Goal: Task Accomplishment & Management: Use online tool/utility

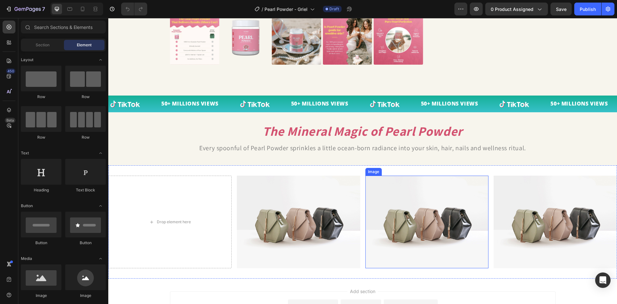
scroll to position [337, 0]
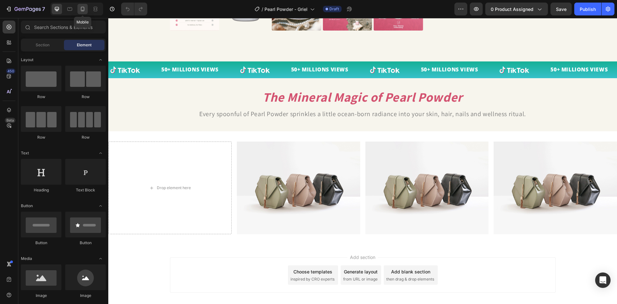
click at [81, 5] on div at bounding box center [82, 9] width 10 height 10
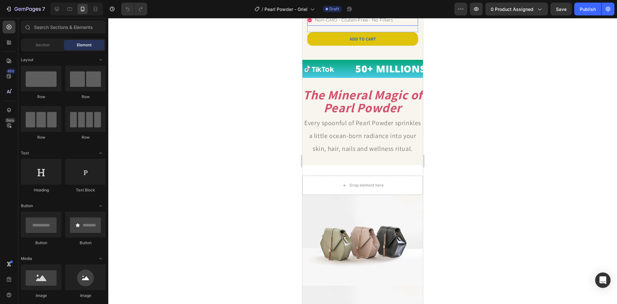
scroll to position [193, 0]
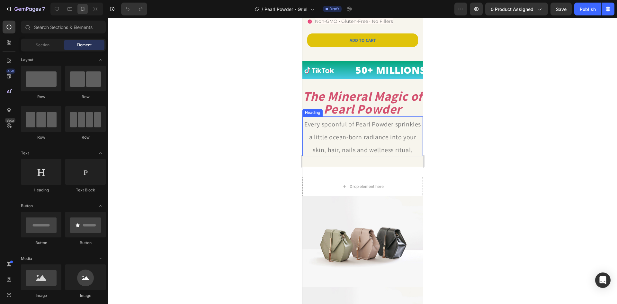
click at [359, 137] on h2 "Every spoonful of Pearl Powder sprinkles a little ocean-born radiance into your…" at bounding box center [363, 136] width 121 height 40
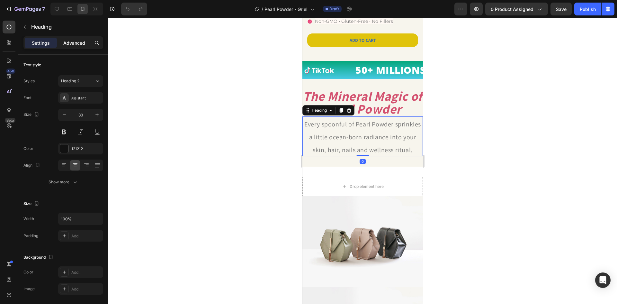
click at [79, 39] on div "Advanced" at bounding box center [74, 43] width 32 height 10
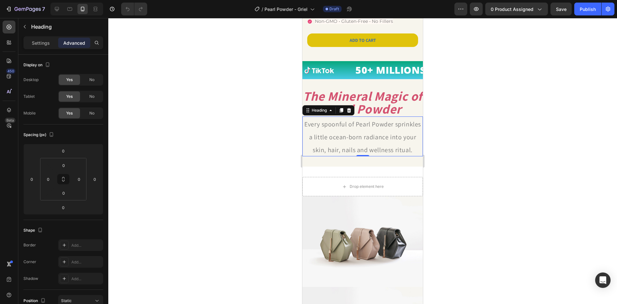
drag, startPoint x: 40, startPoint y: 40, endPoint x: 77, endPoint y: 48, distance: 38.5
click at [40, 40] on p "Settings" at bounding box center [41, 43] width 18 height 7
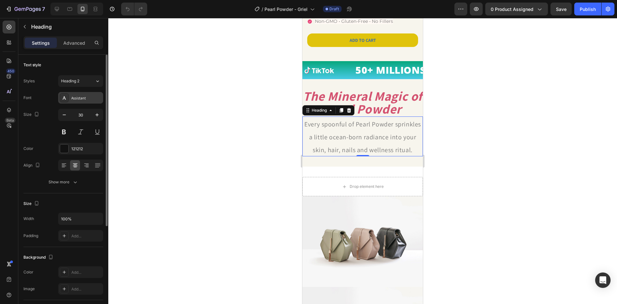
click at [82, 99] on div "Assistant" at bounding box center [86, 98] width 30 height 6
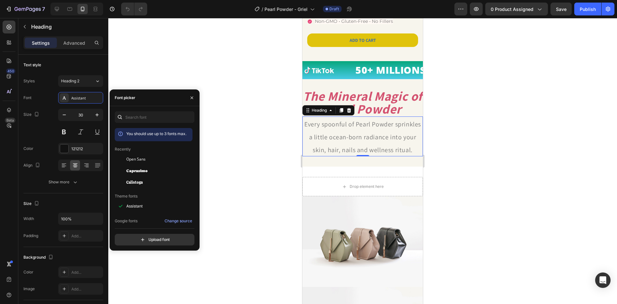
click at [253, 190] on div at bounding box center [362, 161] width 509 height 286
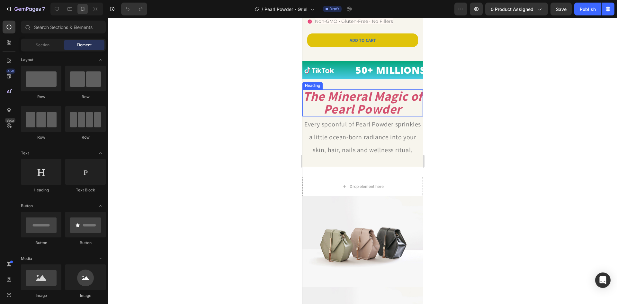
click at [346, 110] on strong "The Mineral Magic of Pearl Powder" at bounding box center [362, 102] width 119 height 30
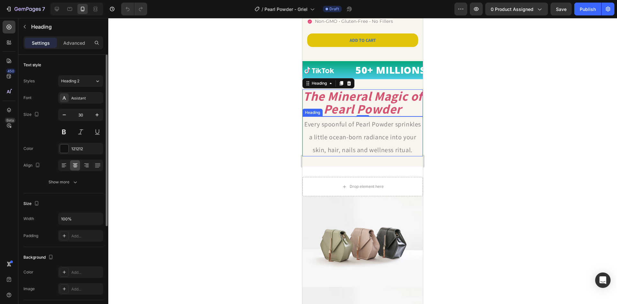
click at [76, 104] on div "Font Assistant Size 30 Color 121212 Align Show more" at bounding box center [63, 140] width 80 height 96
click at [82, 101] on div "Assistant" at bounding box center [80, 98] width 45 height 12
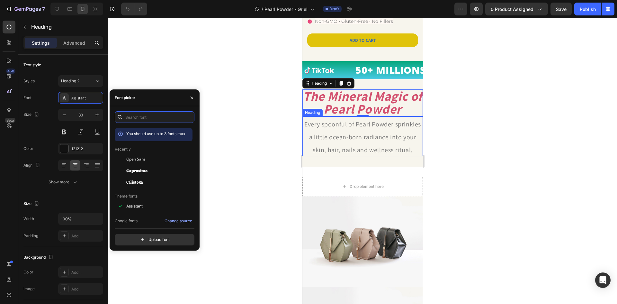
click at [156, 111] on div "You should use up to 3 fonts max. Recently Open Sans Caprasimo Calistoga Theme …" at bounding box center [155, 178] width 90 height 144
type input "o"
click at [132, 200] on div "Open Sans" at bounding box center [154, 206] width 78 height 12
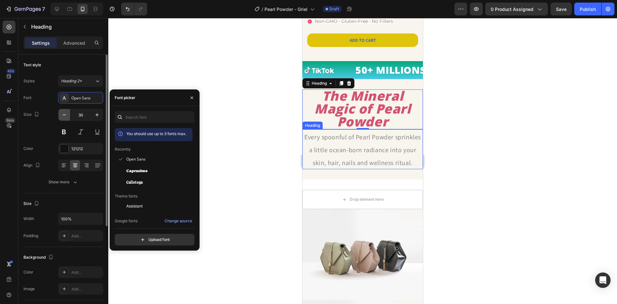
click at [68, 113] on button "button" at bounding box center [65, 115] width 12 height 12
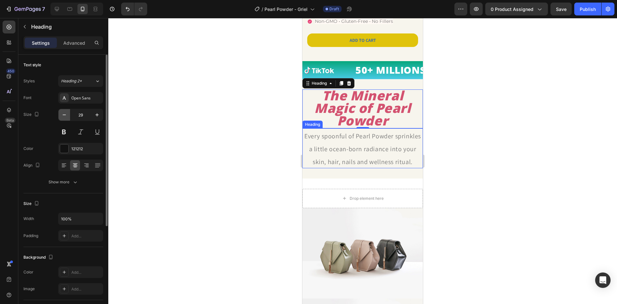
click at [67, 113] on icon "button" at bounding box center [64, 115] width 6 height 6
click at [95, 114] on icon "button" at bounding box center [97, 115] width 6 height 6
type input "28"
click at [466, 160] on div at bounding box center [362, 161] width 509 height 286
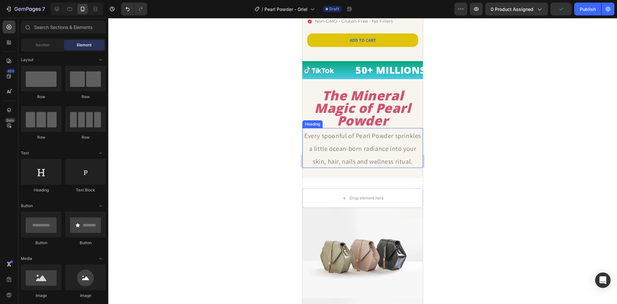
click at [371, 150] on span "Every spoonful of Pearl Powder sprinkles a little ocean-born radiance into your…" at bounding box center [362, 149] width 117 height 34
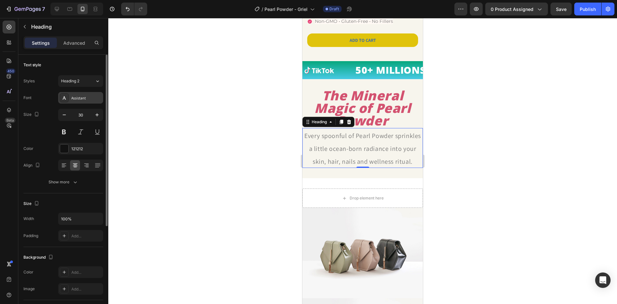
click at [75, 93] on div "Assistant" at bounding box center [80, 98] width 45 height 12
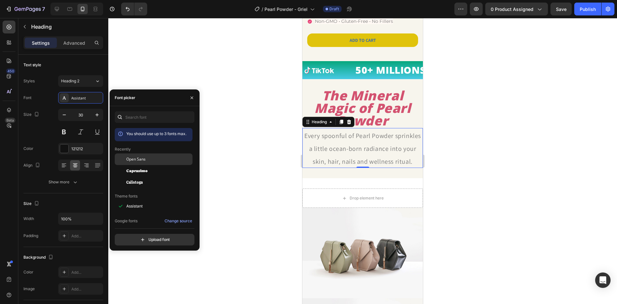
click at [164, 161] on div "Open Sans" at bounding box center [158, 159] width 65 height 6
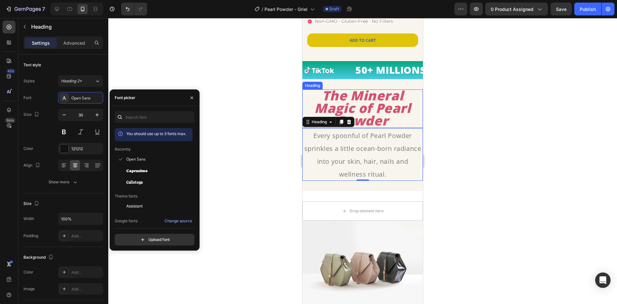
click at [362, 116] on strong "The Mineral Magic of Pearl Powder" at bounding box center [362, 107] width 96 height 42
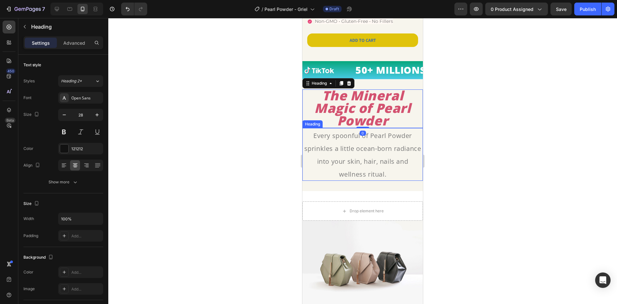
click at [377, 161] on h2 "Every spoonful of Pearl Powder sprinkles a little ocean-born radiance into your…" at bounding box center [363, 154] width 121 height 53
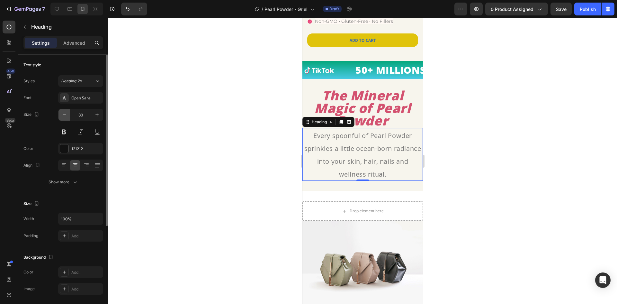
click at [68, 114] on button "button" at bounding box center [65, 115] width 12 height 12
click at [66, 115] on icon "button" at bounding box center [64, 115] width 6 height 6
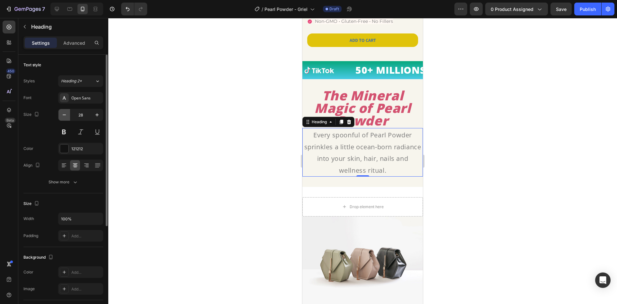
click at [66, 114] on icon "button" at bounding box center [64, 115] width 6 height 6
type input "26"
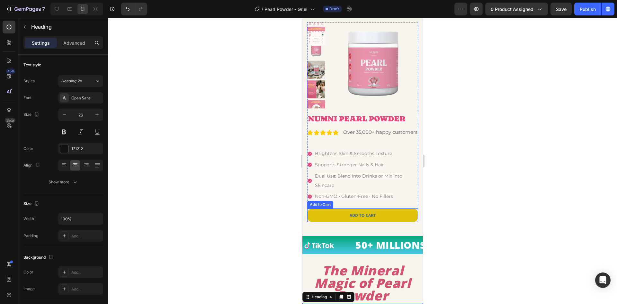
scroll to position [0, 0]
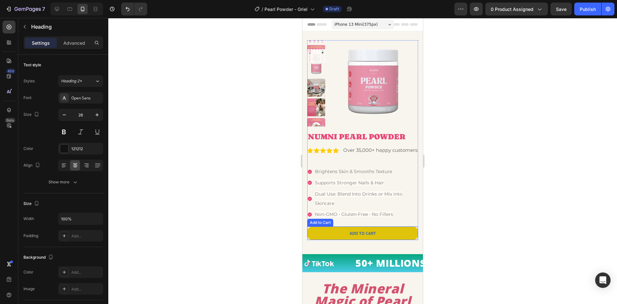
click at [395, 235] on button "ADD TO CART" at bounding box center [362, 233] width 111 height 14
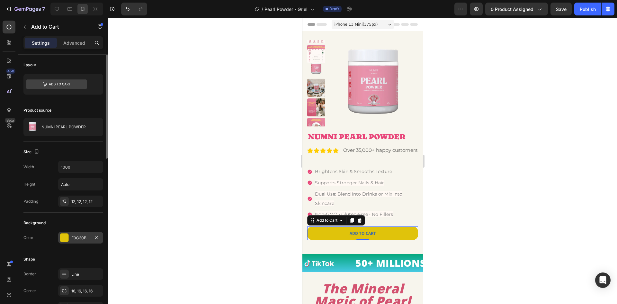
click at [70, 233] on div "E0C30B" at bounding box center [80, 238] width 45 height 12
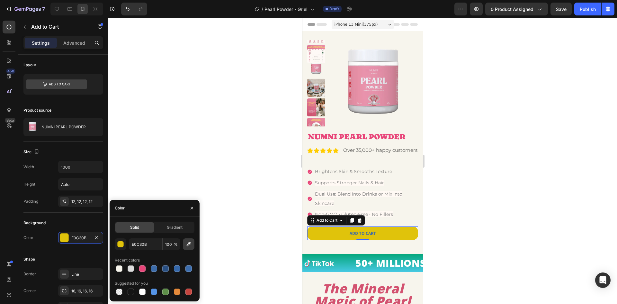
click at [186, 243] on icon "button" at bounding box center [189, 244] width 6 height 6
type input "E892AA"
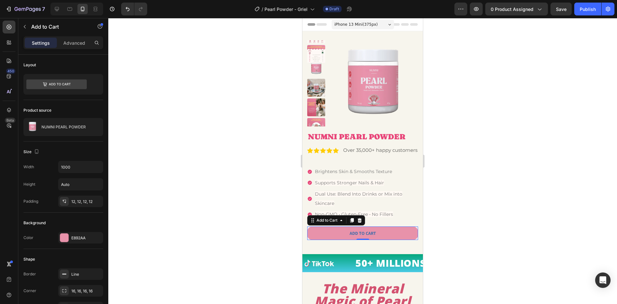
click at [410, 240] on button "ADD TO CART" at bounding box center [362, 233] width 111 height 14
click at [362, 236] on div "ADD TO CART" at bounding box center [363, 233] width 26 height 6
drag, startPoint x: 500, startPoint y: 250, endPoint x: 460, endPoint y: 245, distance: 40.2
click at [499, 250] on div at bounding box center [362, 161] width 509 height 286
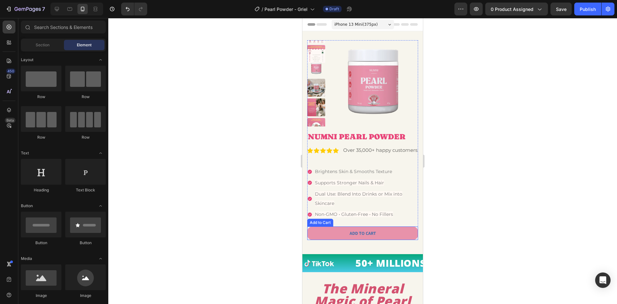
click at [372, 236] on p "ADD TO CART" at bounding box center [363, 233] width 26 height 6
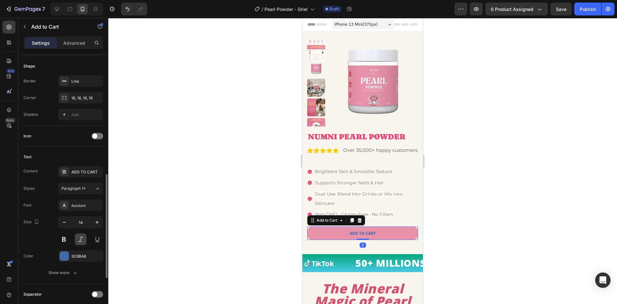
scroll to position [225, 0]
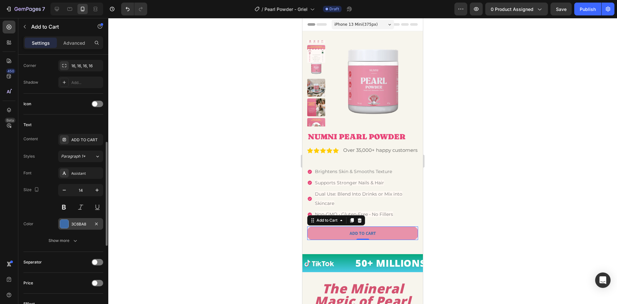
click at [78, 224] on div "3C6BA8" at bounding box center [80, 224] width 19 height 6
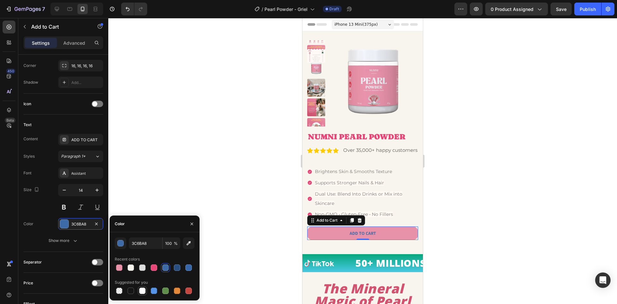
click at [142, 294] on div at bounding box center [142, 290] width 6 height 6
type input "FFFFFF"
click at [497, 204] on div at bounding box center [362, 161] width 509 height 286
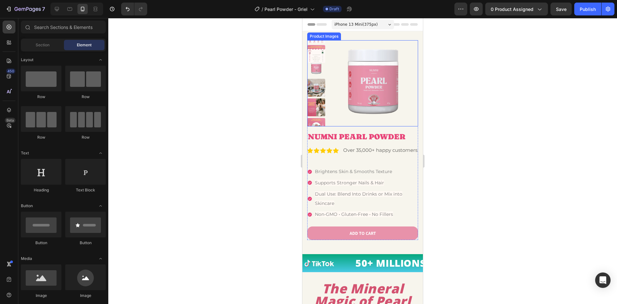
click at [337, 91] on img at bounding box center [373, 85] width 90 height 90
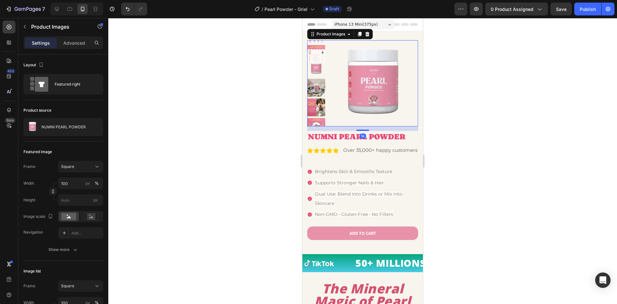
click at [438, 132] on div at bounding box center [362, 161] width 509 height 286
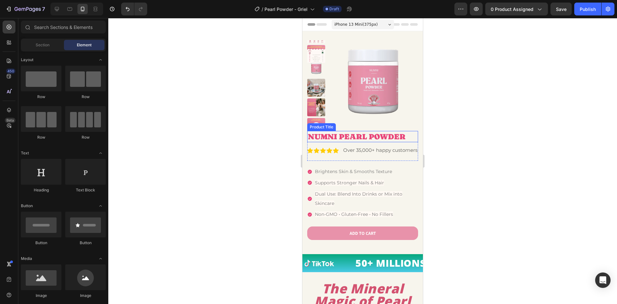
click at [392, 135] on h1 "NUMNI PEARL POWDER" at bounding box center [362, 136] width 111 height 11
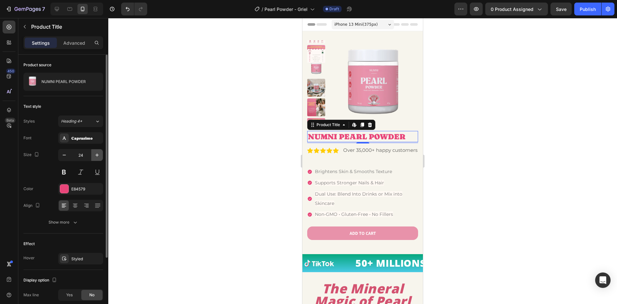
click at [97, 155] on icon "button" at bounding box center [97, 155] width 6 height 6
type input "25"
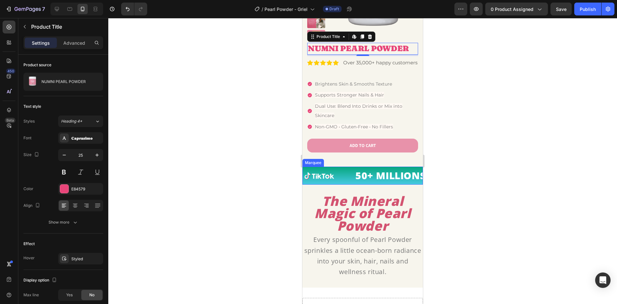
scroll to position [0, 0]
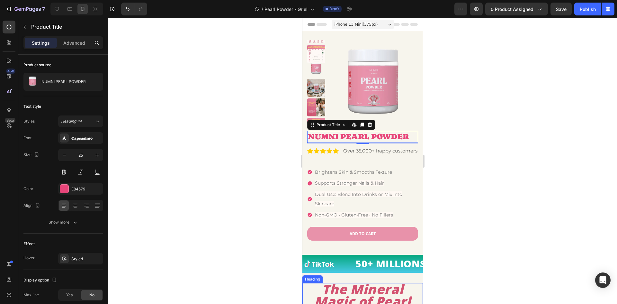
click at [380, 291] on strong "The Mineral Magic of Pearl Powder" at bounding box center [362, 301] width 96 height 42
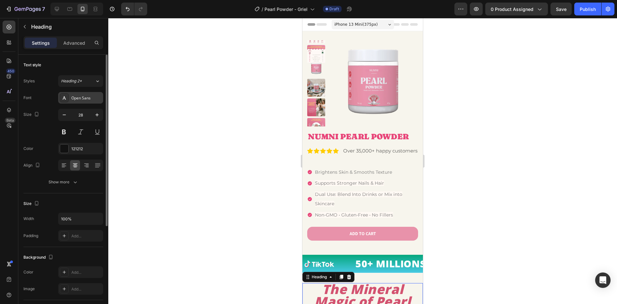
click at [92, 96] on div "Open Sans" at bounding box center [86, 98] width 30 height 6
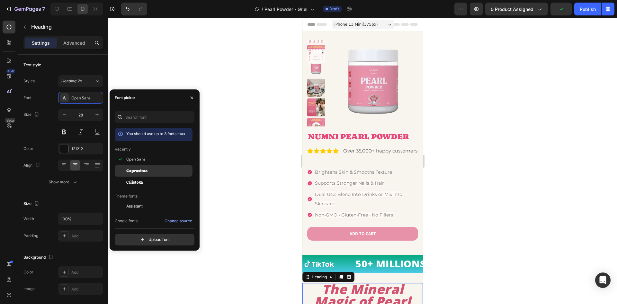
click at [160, 172] on div "Caprasimo" at bounding box center [158, 171] width 65 height 6
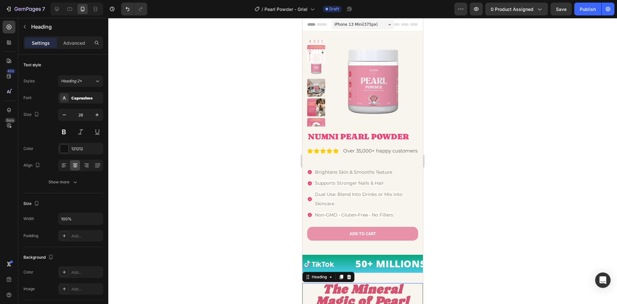
click at [254, 208] on div at bounding box center [362, 161] width 509 height 286
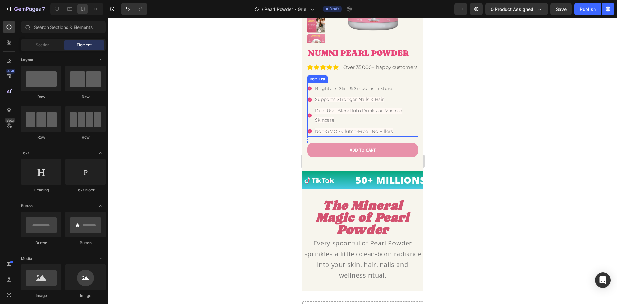
scroll to position [64, 0]
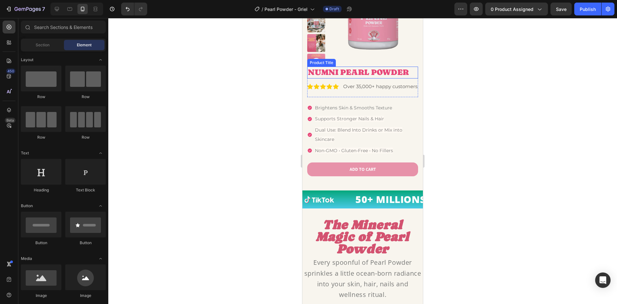
click at [374, 72] on h1 "NUMNI PEARL POWDER" at bounding box center [362, 73] width 111 height 12
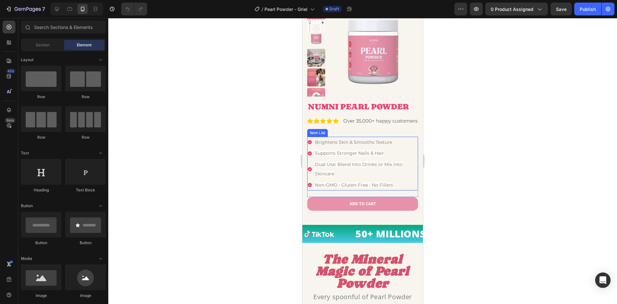
scroll to position [96, 0]
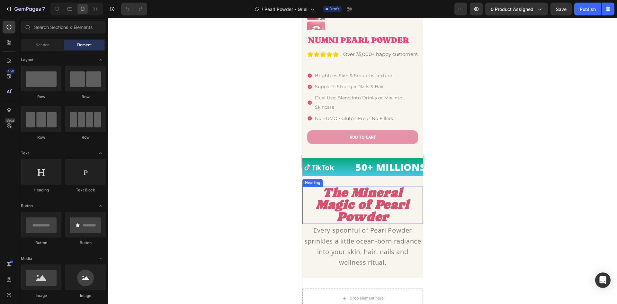
click at [383, 201] on strong "The Mineral Magic of Pearl Powder" at bounding box center [362, 204] width 93 height 39
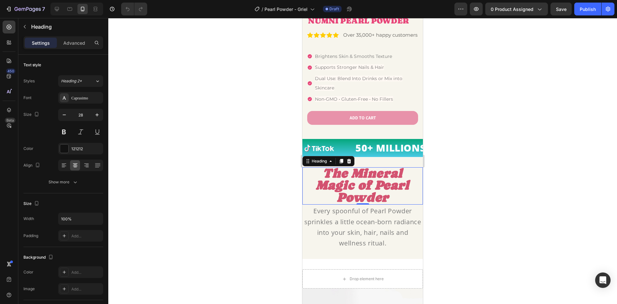
scroll to position [161, 0]
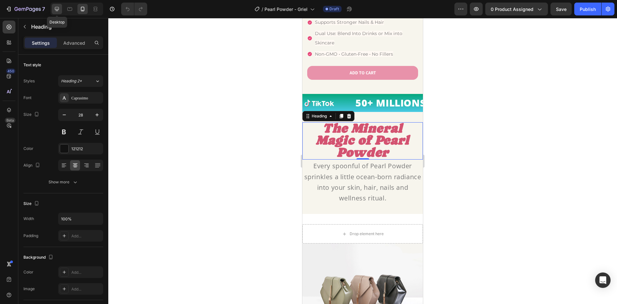
click at [56, 13] on div at bounding box center [57, 9] width 10 height 10
type input "40"
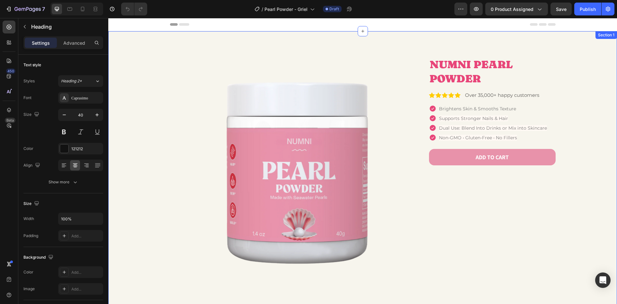
click at [574, 55] on div "Product Images NUMNI PEARL POWDER Product Title Icon Icon Icon Icon Icon Icon L…" at bounding box center [362, 214] width 509 height 367
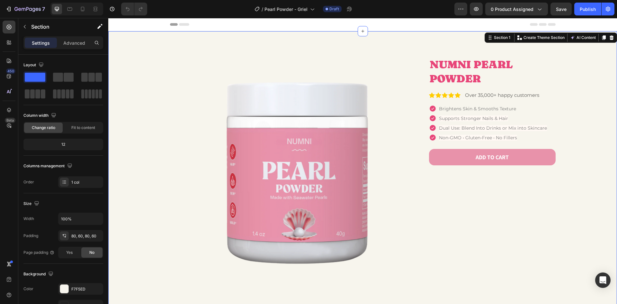
click at [600, 40] on div at bounding box center [604, 38] width 8 height 8
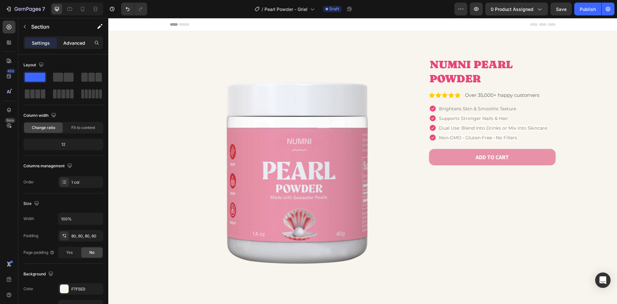
click at [74, 42] on p "Advanced" at bounding box center [74, 43] width 22 height 7
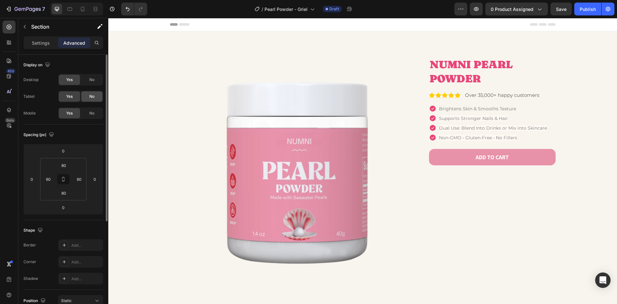
click at [86, 97] on div "No" at bounding box center [91, 96] width 21 height 10
click at [90, 111] on span "No" at bounding box center [91, 113] width 5 height 6
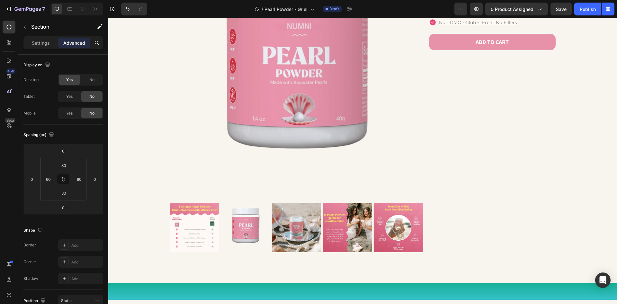
scroll to position [322, 0]
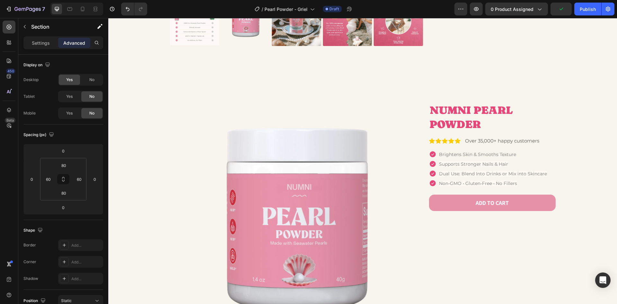
click at [290, 84] on div "Product Images NUMNI PEARL POWDER Product Title Icon Icon Icon Icon Icon Icon L…" at bounding box center [362, 260] width 509 height 367
click at [164, 109] on div "Product Images NUMNI PEARL POWDER Product Title Icon Icon Icon Icon Icon Icon L…" at bounding box center [363, 261] width 470 height 316
drag, startPoint x: 134, startPoint y: 80, endPoint x: 131, endPoint y: 80, distance: 3.6
click at [134, 81] on div "Product Images NUMNI PEARL POWDER Product Title Icon Icon Icon Icon Icon Icon L…" at bounding box center [362, 260] width 509 height 367
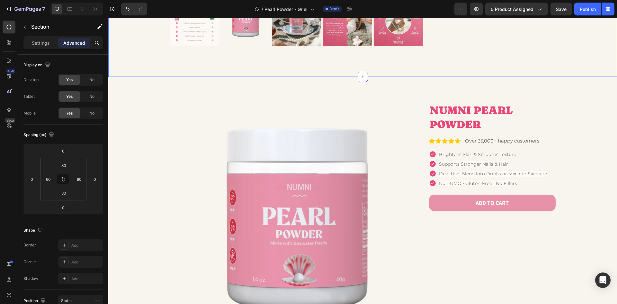
click at [127, 80] on div "Product Images NUMNI PEARL POWDER Product Title Icon Icon Icon Icon Icon Icon L…" at bounding box center [362, 260] width 509 height 367
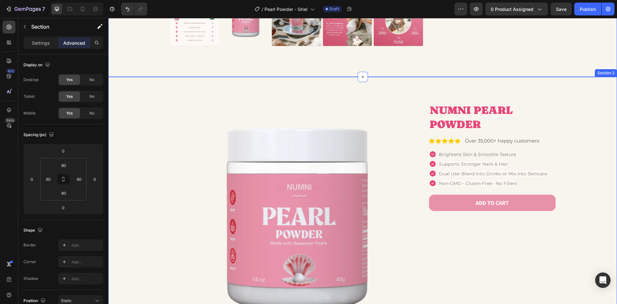
click at [159, 113] on div "Product Images NUMNI PEARL POWDER Product Title Icon Icon Icon Icon Icon Icon L…" at bounding box center [363, 261] width 470 height 316
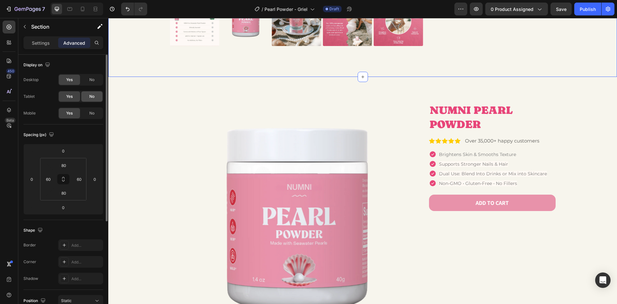
click at [88, 97] on div "No" at bounding box center [91, 96] width 21 height 10
click at [88, 106] on div "Desktop Yes No Tablet Yes No Mobile Yes No" at bounding box center [63, 96] width 80 height 45
click at [89, 111] on div "No" at bounding box center [91, 113] width 21 height 10
click at [150, 111] on div "Product Images NUMNI PEARL POWDER Product Title Icon Icon Icon Icon Icon Icon L…" at bounding box center [363, 261] width 470 height 316
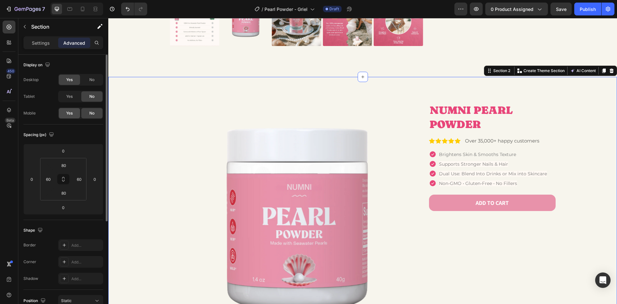
click at [69, 116] on div "Yes" at bounding box center [69, 113] width 21 height 10
click at [89, 82] on div "No" at bounding box center [91, 80] width 21 height 10
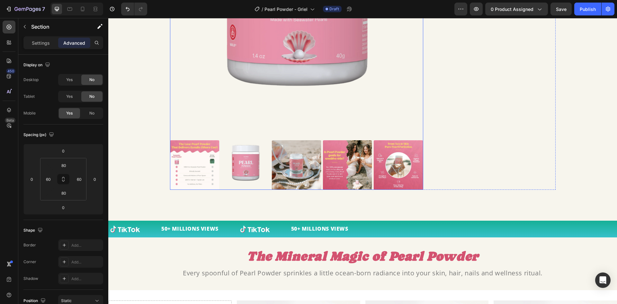
scroll to position [165, 0]
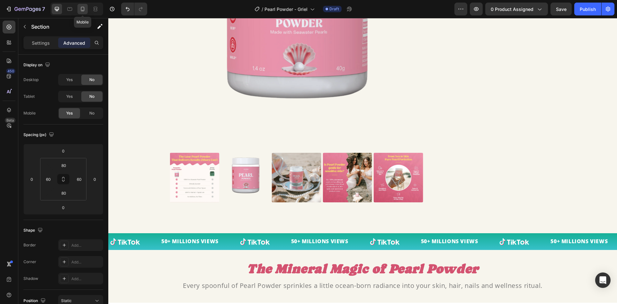
click at [83, 6] on icon at bounding box center [82, 9] width 6 height 6
type input "28"
type input "15"
type input "28"
type input "15"
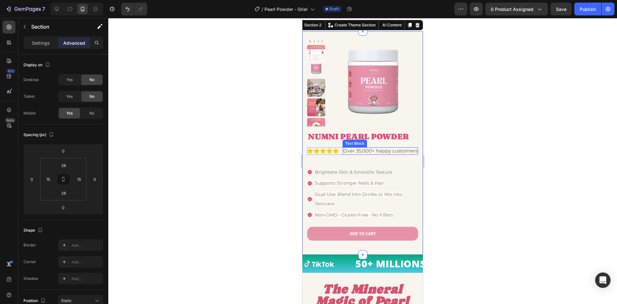
click at [362, 153] on span "Over 35,000+ happy customers" at bounding box center [380, 151] width 74 height 6
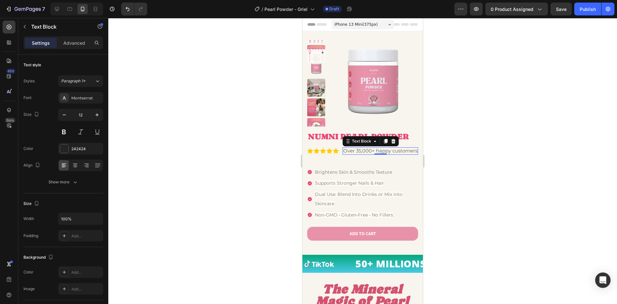
click at [343, 155] on div "Over 35,000+ happy customers" at bounding box center [381, 150] width 76 height 7
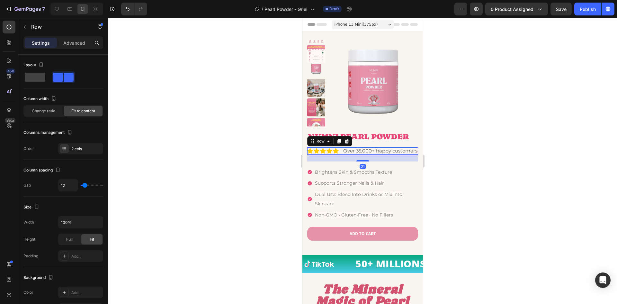
click at [341, 155] on div "Icon Icon Icon Icon Icon Icon List Over 35,000+ happy customers Text Block Row …" at bounding box center [362, 150] width 111 height 7
click at [39, 113] on span "Change ratio" at bounding box center [43, 111] width 23 height 6
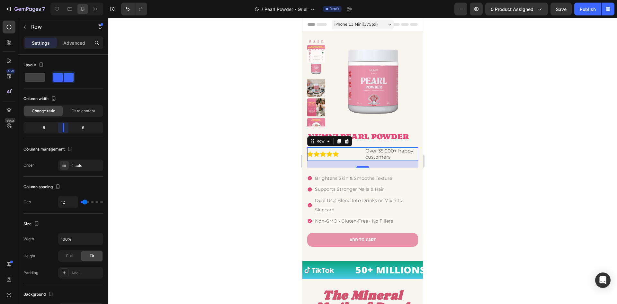
click at [63, 0] on body "7 Version history / Pearl Powder - Griel Draft Preview 0 product assigned Save …" at bounding box center [308, 0] width 617 height 0
click at [69, 45] on p "Advanced" at bounding box center [74, 43] width 22 height 7
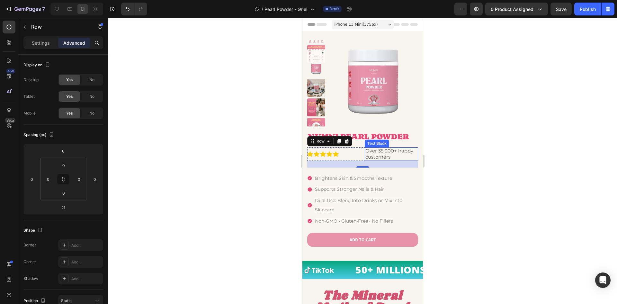
click at [386, 152] on span "Over 35,000+ happy customers" at bounding box center [390, 154] width 48 height 12
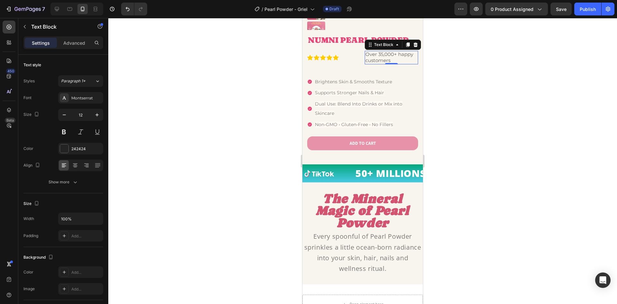
click at [245, 215] on div at bounding box center [362, 161] width 509 height 286
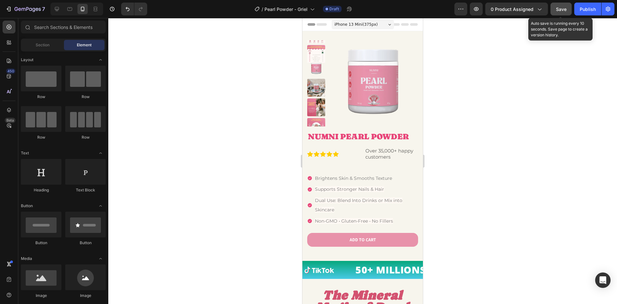
click at [566, 12] on div "Save" at bounding box center [561, 9] width 11 height 7
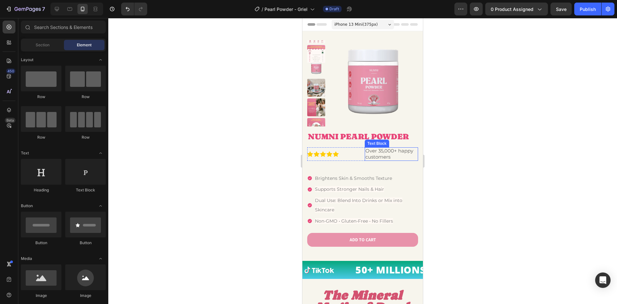
click at [377, 155] on span "Over 35,000+ happy customers" at bounding box center [390, 154] width 48 height 12
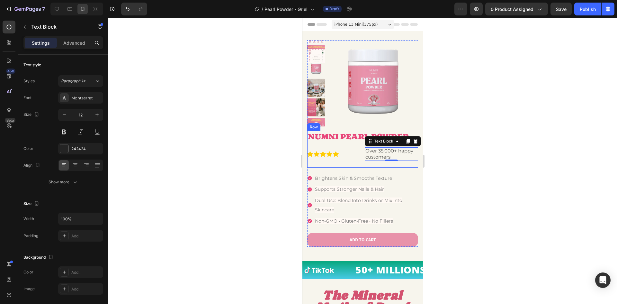
click at [361, 161] on div "NUMNI PEARL POWDER Product Title Icon Icon Icon Icon Icon Icon List Over 35,000…" at bounding box center [362, 149] width 111 height 37
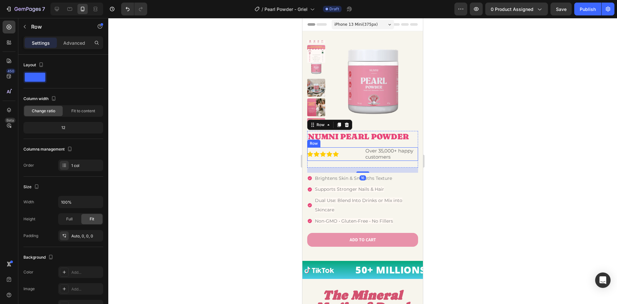
click at [361, 152] on div "Icon Icon Icon Icon Icon Icon List Over 35,000+ happy customers Text Block Row" at bounding box center [362, 154] width 111 height 14
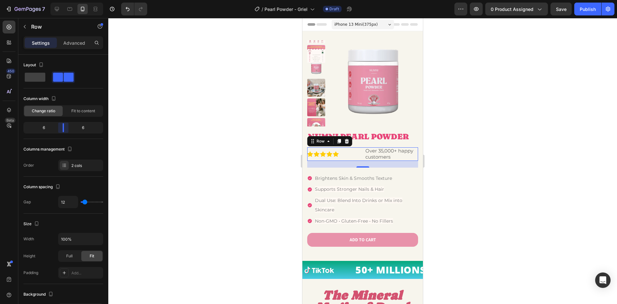
drag, startPoint x: 62, startPoint y: 126, endPoint x: 65, endPoint y: 128, distance: 3.4
click at [65, 0] on body "7 Version history / Pearl Powder - Griel Draft Preview 0 product assigned Save …" at bounding box center [308, 0] width 617 height 0
click at [384, 151] on span "Over 35,000+ happy customers" at bounding box center [390, 154] width 48 height 12
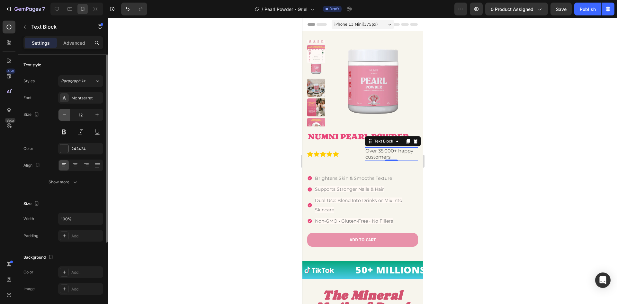
click at [66, 116] on icon "button" at bounding box center [64, 115] width 6 height 6
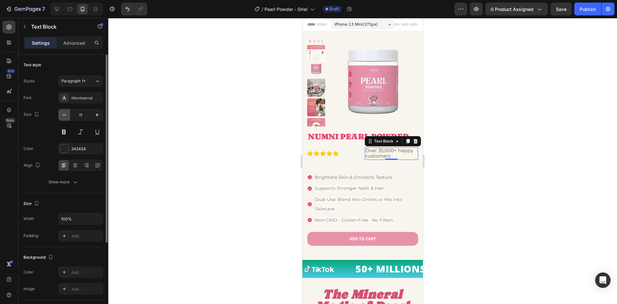
click at [61, 119] on button "button" at bounding box center [65, 115] width 12 height 12
click at [60, 116] on button "button" at bounding box center [65, 115] width 12 height 12
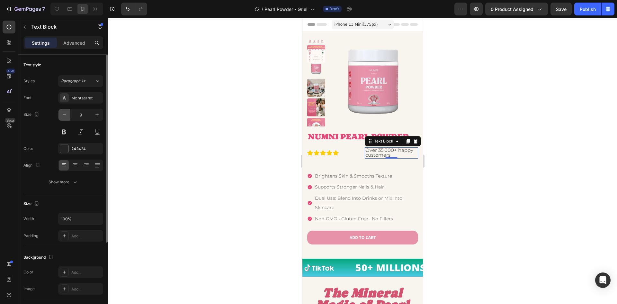
click at [60, 114] on button "button" at bounding box center [65, 115] width 12 height 12
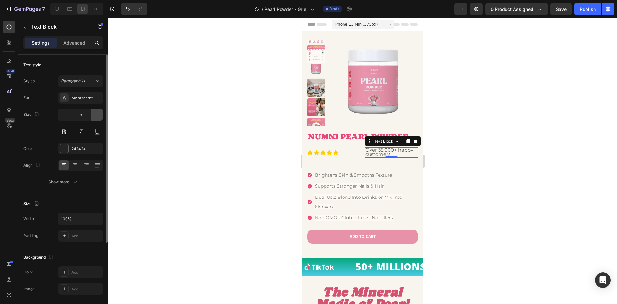
click at [94, 114] on button "button" at bounding box center [97, 115] width 12 height 12
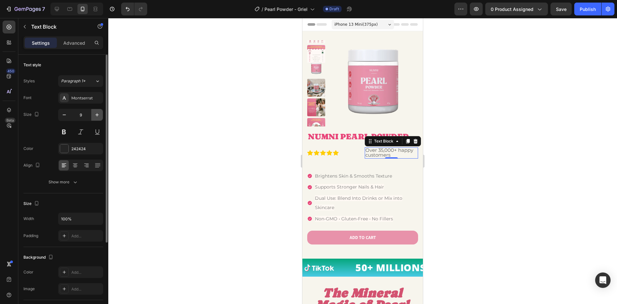
click at [94, 114] on button "button" at bounding box center [97, 115] width 12 height 12
click at [95, 114] on icon "button" at bounding box center [97, 115] width 6 height 6
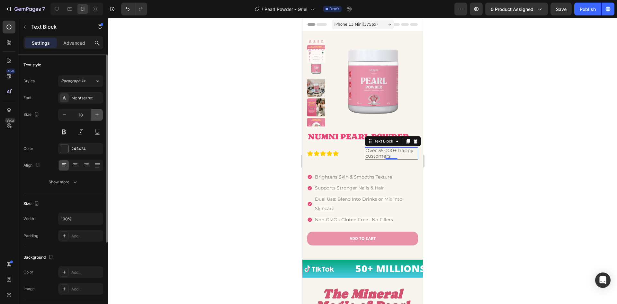
type input "11"
click at [360, 151] on div "Icon Icon Icon Icon Icon Icon List Over 35,000+ happy customers Text Block 0 Row" at bounding box center [362, 153] width 111 height 13
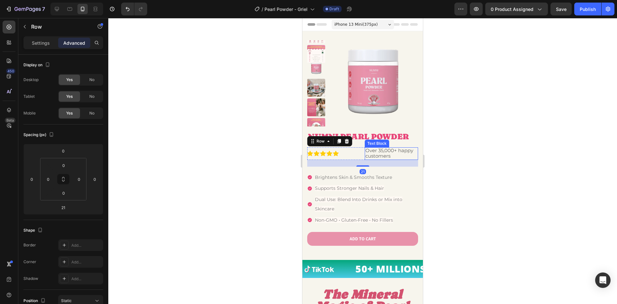
click at [378, 156] on span "Over 35,000+ happy customers" at bounding box center [390, 153] width 48 height 12
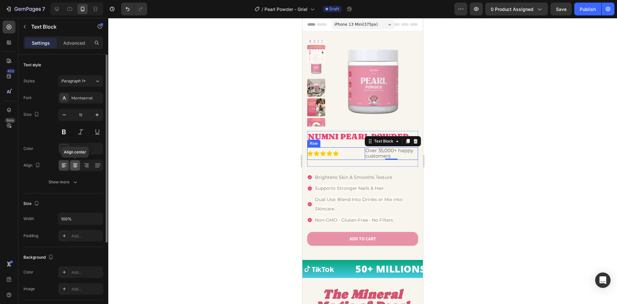
click at [74, 164] on icon at bounding box center [75, 165] width 6 height 6
click at [65, 165] on icon at bounding box center [64, 165] width 6 height 6
click at [74, 165] on icon at bounding box center [75, 165] width 6 height 6
click at [459, 167] on div at bounding box center [362, 161] width 509 height 286
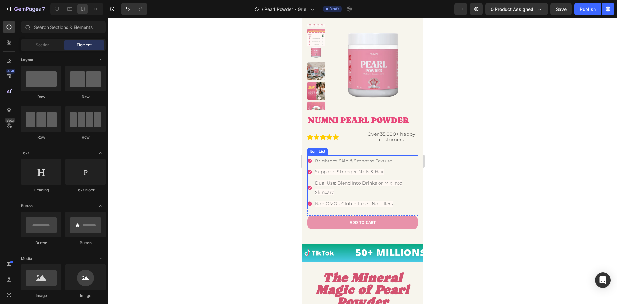
scroll to position [32, 0]
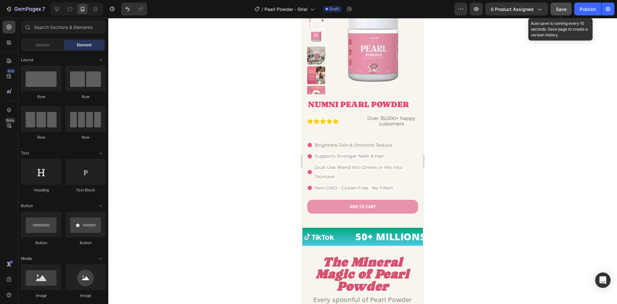
click at [568, 10] on button "Save" at bounding box center [561, 9] width 21 height 13
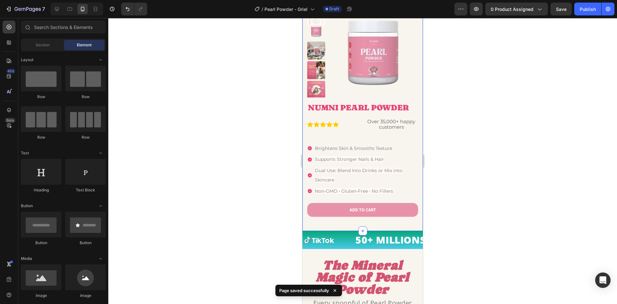
scroll to position [0, 0]
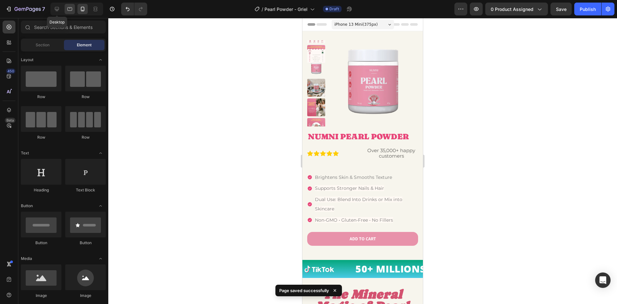
click at [56, 11] on icon at bounding box center [57, 9] width 4 height 4
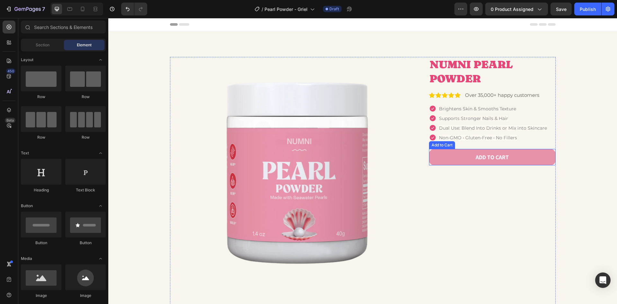
click at [538, 160] on button "ADD TO CART" at bounding box center [492, 157] width 127 height 16
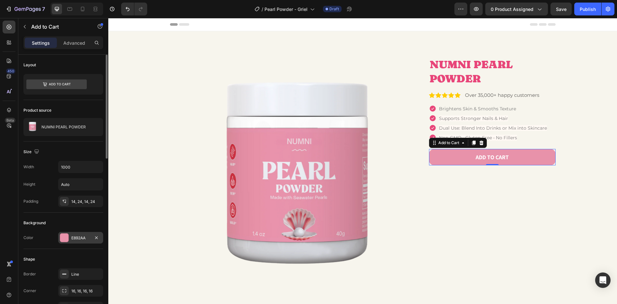
click at [83, 236] on div "E892AA" at bounding box center [80, 238] width 19 height 6
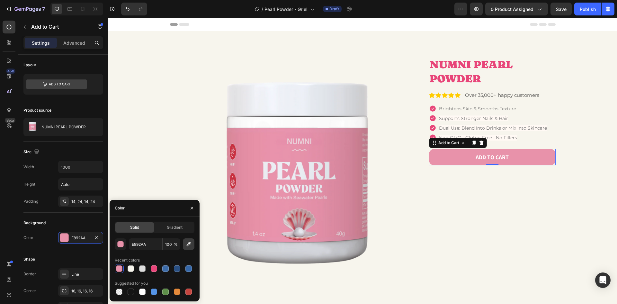
click at [190, 242] on icon "button" at bounding box center [189, 244] width 4 height 4
type input "FFCC00"
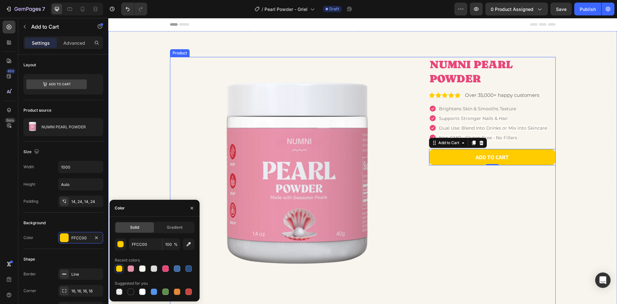
click at [462, 178] on div "NUMNI PEARL POWDER Product Title Icon Icon Icon Icon Icon Icon List Over 35,000…" at bounding box center [492, 212] width 127 height 311
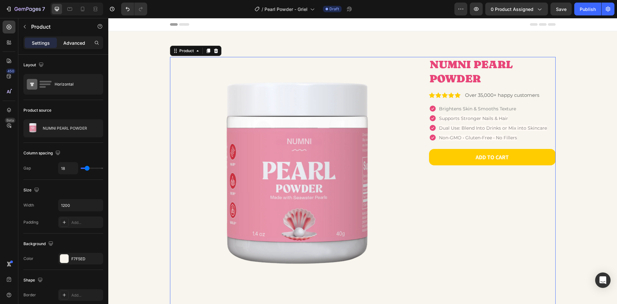
click at [79, 39] on div "Advanced" at bounding box center [74, 43] width 32 height 10
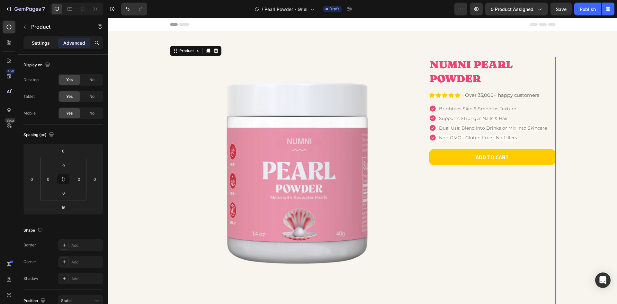
click at [40, 40] on p "Settings" at bounding box center [41, 43] width 18 height 7
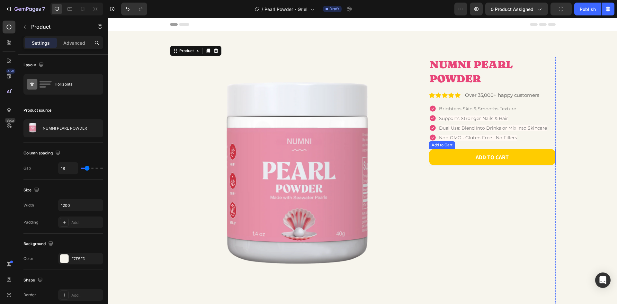
click at [458, 160] on button "ADD TO CART" at bounding box center [492, 157] width 127 height 16
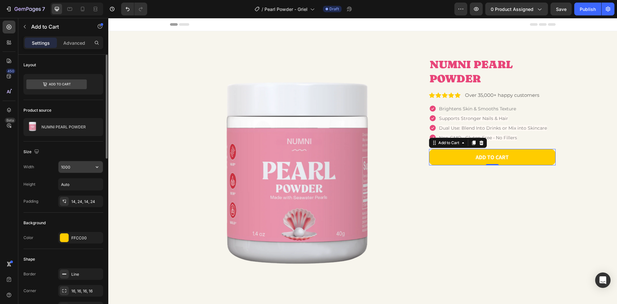
click at [77, 168] on input "1000" at bounding box center [81, 167] width 44 height 12
type input "1500"
click at [519, 171] on div "NUMNI PEARL POWDER Product Title Icon Icon Icon Icon Icon Icon List Over 35,000…" at bounding box center [492, 212] width 127 height 311
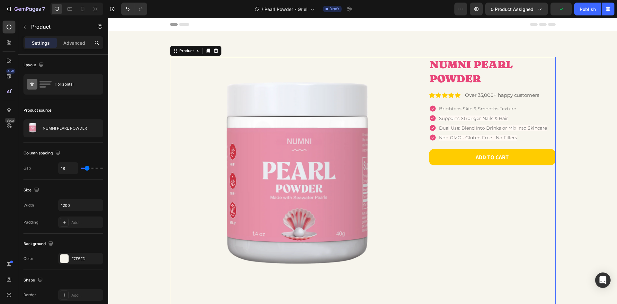
click at [479, 181] on div "NUMNI PEARL POWDER Product Title Icon Icon Icon Icon Icon Icon List Over 35,000…" at bounding box center [492, 212] width 127 height 311
click at [40, 26] on p "Product" at bounding box center [58, 27] width 55 height 8
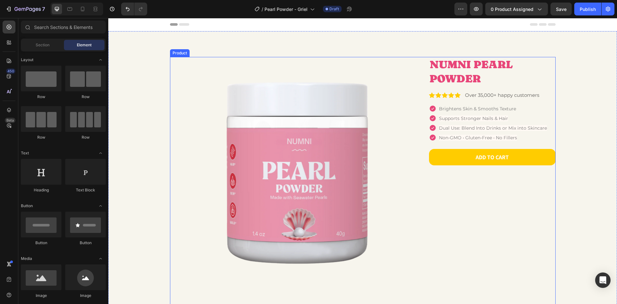
click at [457, 193] on div "NUMNI PEARL POWDER Product Title Icon Icon Icon Icon Icon Icon List Over 35,000…" at bounding box center [492, 212] width 127 height 311
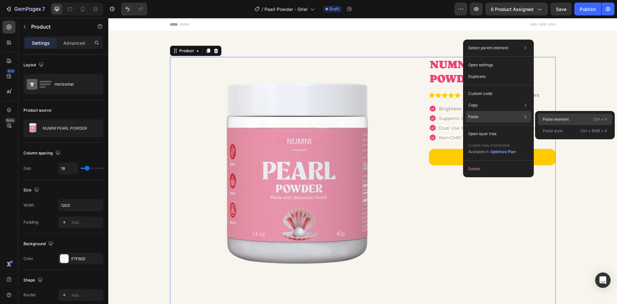
click at [564, 121] on p "Paste element" at bounding box center [556, 119] width 26 height 6
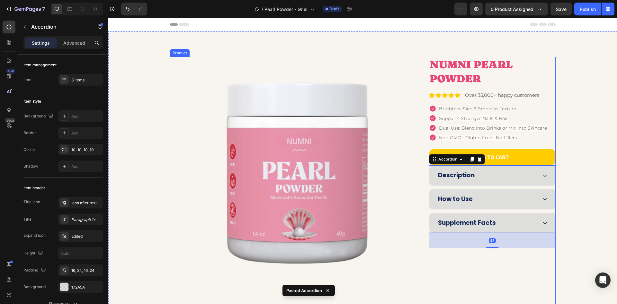
drag, startPoint x: 466, startPoint y: 276, endPoint x: 471, endPoint y: 275, distance: 5.2
click at [466, 276] on div "NUMNI PEARL POWDER Product Title Icon Icon Icon Icon Icon Icon List Over 35,000…" at bounding box center [492, 212] width 127 height 311
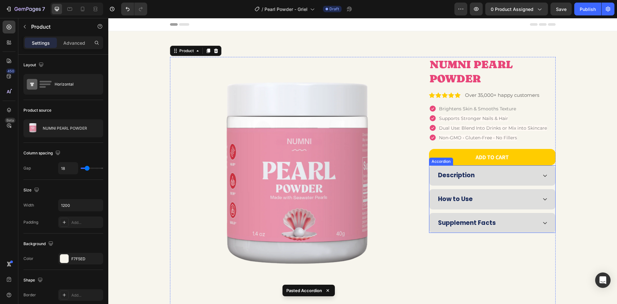
click at [430, 212] on div "Description How to Use Supplement Facts" at bounding box center [492, 199] width 127 height 68
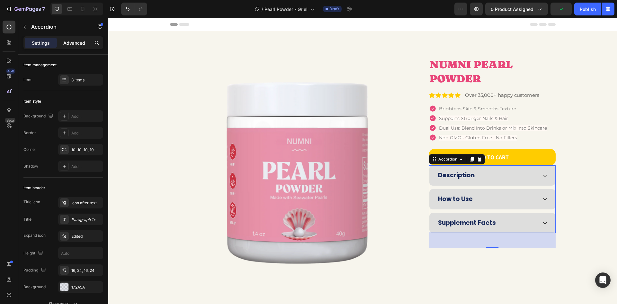
click at [68, 40] on p "Advanced" at bounding box center [74, 43] width 22 height 7
type input "100%"
type input "100"
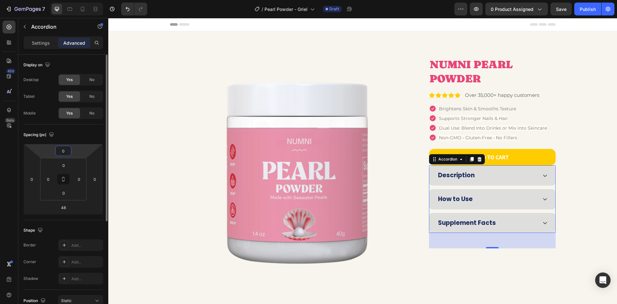
click at [65, 153] on input "0" at bounding box center [63, 151] width 13 height 10
type input "20"
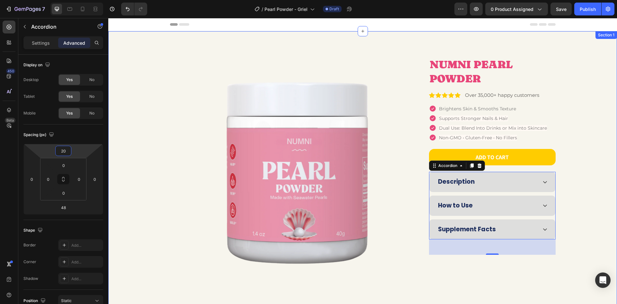
click at [586, 177] on div "Product Images NUMNI PEARL POWDER Product Title Icon Icon Icon Icon Icon Icon L…" at bounding box center [363, 215] width 470 height 316
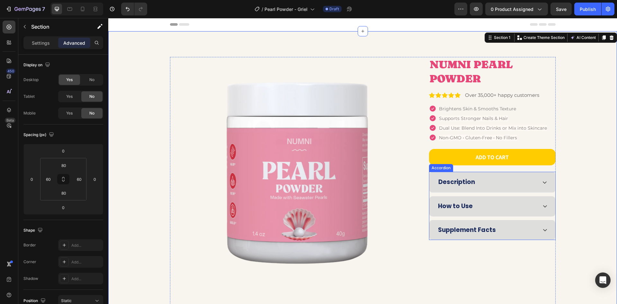
click at [490, 184] on div "Description" at bounding box center [488, 182] width 100 height 10
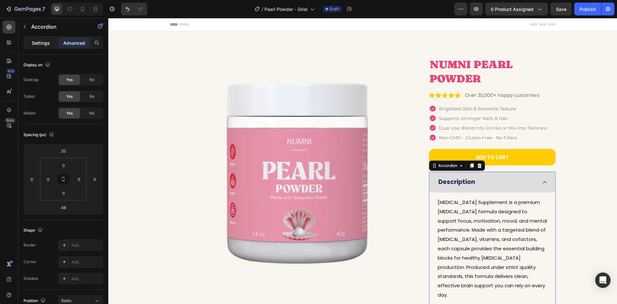
click at [48, 44] on p "Settings" at bounding box center [41, 43] width 18 height 7
type input "11"
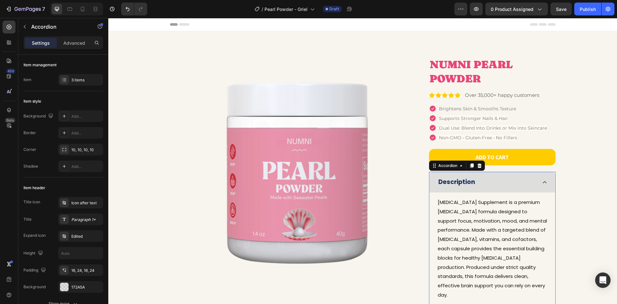
click at [501, 180] on div "Description" at bounding box center [488, 182] width 100 height 10
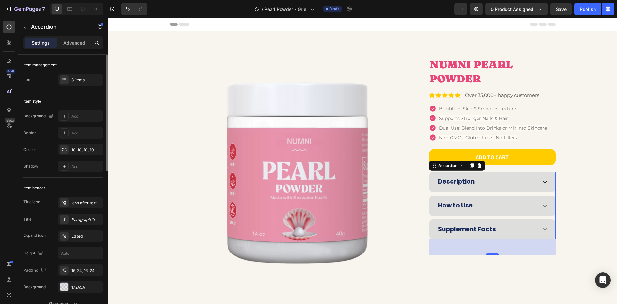
scroll to position [161, 0]
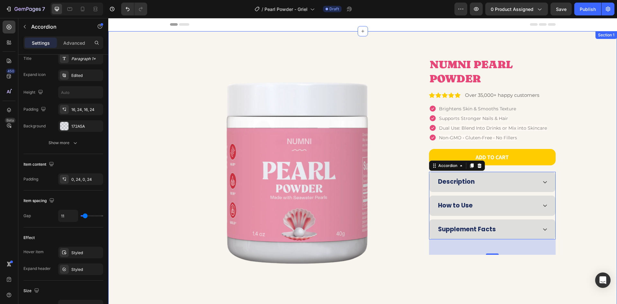
click at [558, 207] on div "Product Images NUMNI PEARL POWDER Product Title Icon Icon Icon Icon Icon Icon L…" at bounding box center [363, 215] width 470 height 316
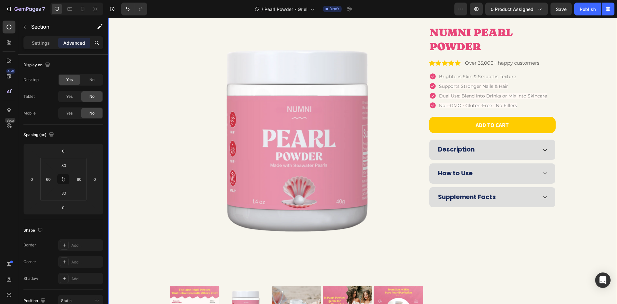
scroll to position [0, 0]
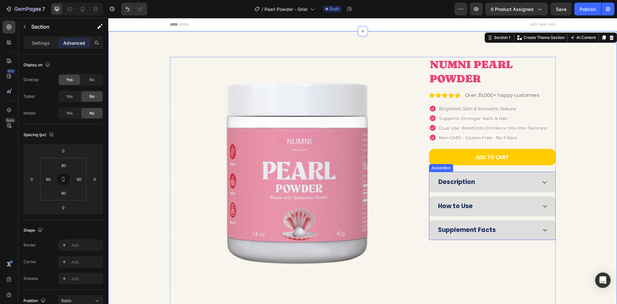
click at [476, 180] on div "Description" at bounding box center [488, 182] width 100 height 10
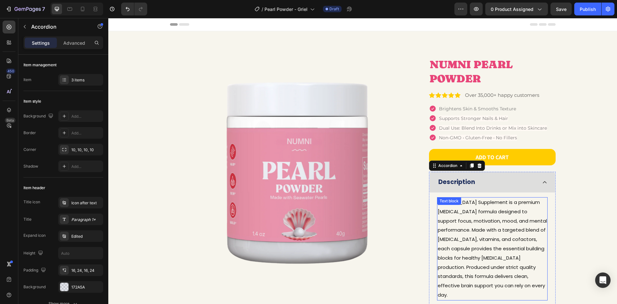
click at [503, 210] on span "[MEDICAL_DATA] Supplement is a premium [MEDICAL_DATA] formula designed to suppo…" at bounding box center [492, 248] width 109 height 99
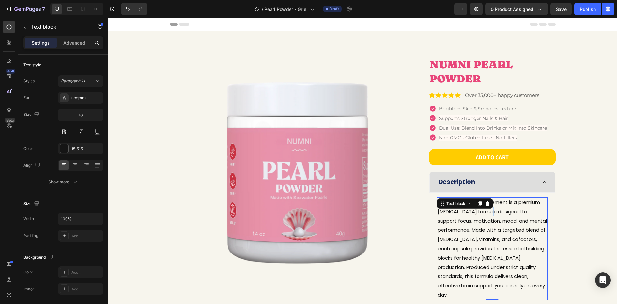
click at [503, 210] on span "[MEDICAL_DATA] Supplement is a premium [MEDICAL_DATA] formula designed to suppo…" at bounding box center [492, 248] width 109 height 99
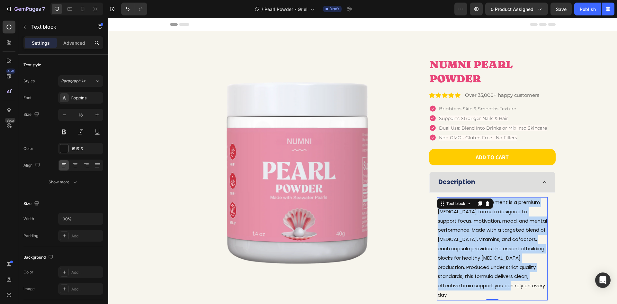
click at [503, 210] on span "[MEDICAL_DATA] Supplement is a premium [MEDICAL_DATA] formula designed to suppo…" at bounding box center [492, 248] width 109 height 99
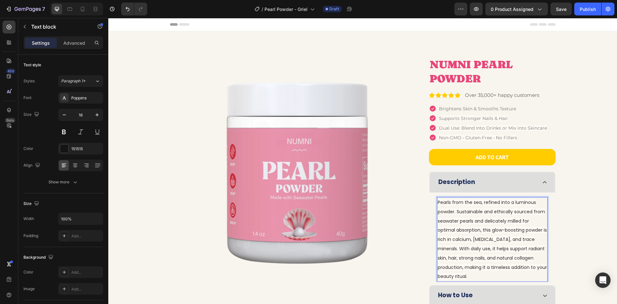
click at [509, 227] on span "Pearls from the sea, refined into a luminous powder. Sustainable and ethically …" at bounding box center [492, 239] width 109 height 80
click at [508, 227] on span "Pearls from the sea, refined into a luminous powder. Sustainable and ethically …" at bounding box center [492, 239] width 109 height 80
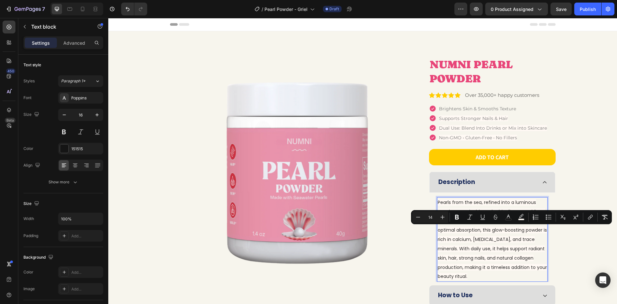
click at [519, 247] on span "Pearls from the sea, refined into a luminous powder. Sustainable and ethically …" at bounding box center [492, 239] width 109 height 80
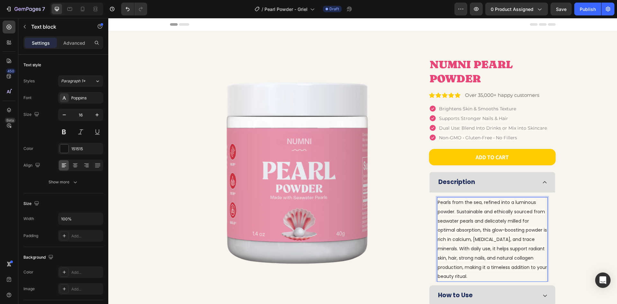
click at [513, 234] on p "Pearls from the sea, refined into a luminous powder. Sustainable and ethically …" at bounding box center [492, 239] width 109 height 83
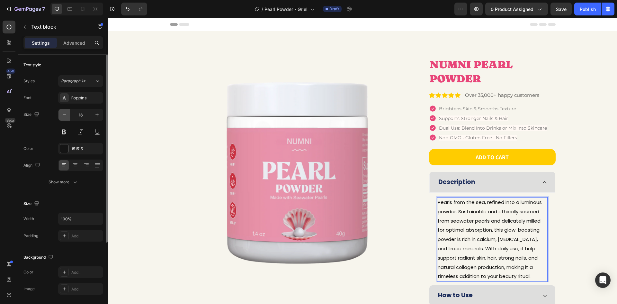
click at [66, 113] on icon "button" at bounding box center [64, 115] width 6 height 6
type input "15"
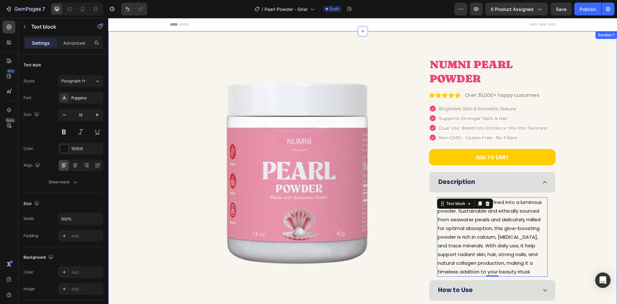
drag, startPoint x: 572, startPoint y: 207, endPoint x: 549, endPoint y: 196, distance: 25.0
click at [571, 207] on div "Product Images NUMNI PEARL POWDER Product Title Icon Icon Icon Icon Icon Icon L…" at bounding box center [363, 215] width 470 height 316
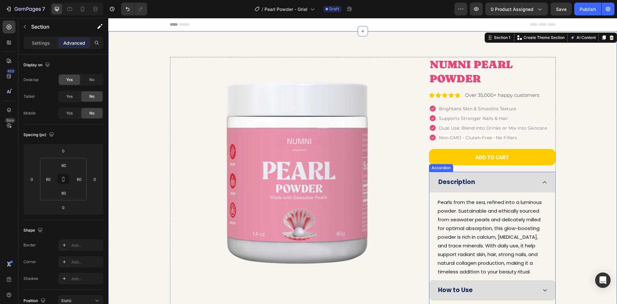
click at [531, 184] on div "Description" at bounding box center [488, 182] width 100 height 10
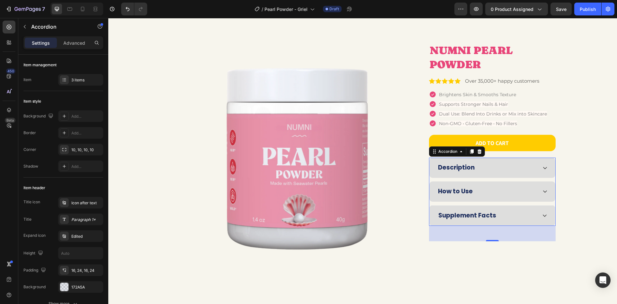
scroll to position [32, 0]
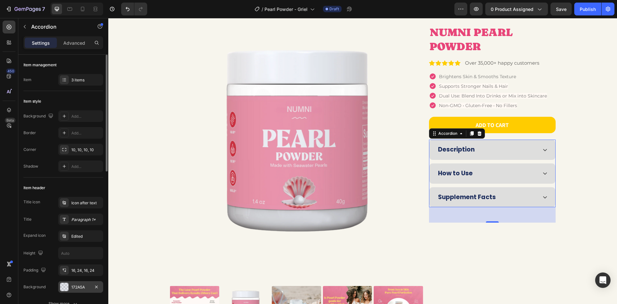
click at [76, 288] on div "172A5A" at bounding box center [80, 287] width 19 height 6
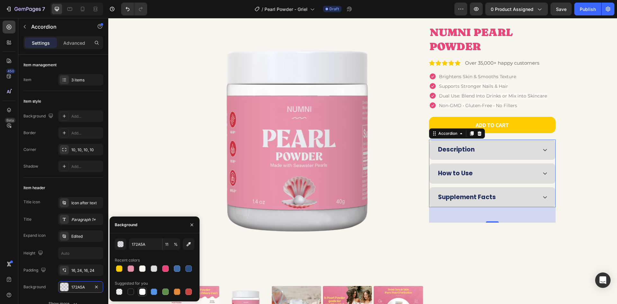
click at [143, 293] on div at bounding box center [142, 291] width 6 height 6
type input "FFFFFF"
type input "100"
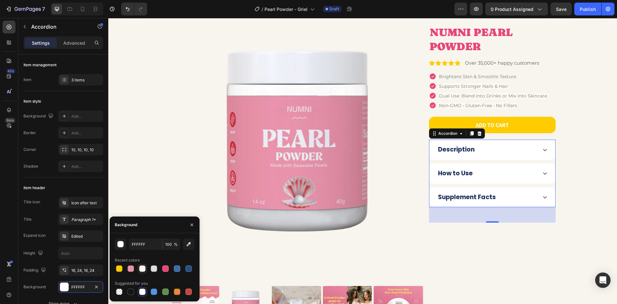
click at [141, 273] on div at bounding box center [142, 268] width 9 height 9
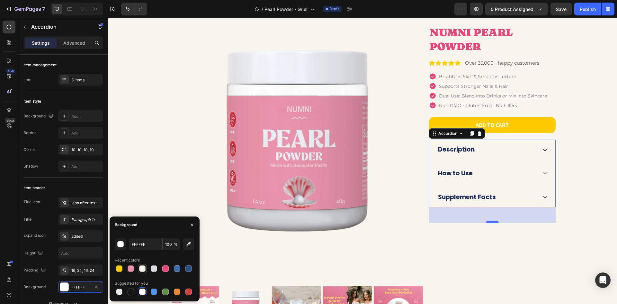
type input "F7F5ED"
click at [573, 178] on div "Product Images NUMNI PEARL POWDER Product Title Icon Icon Icon Icon Icon Icon L…" at bounding box center [363, 183] width 470 height 316
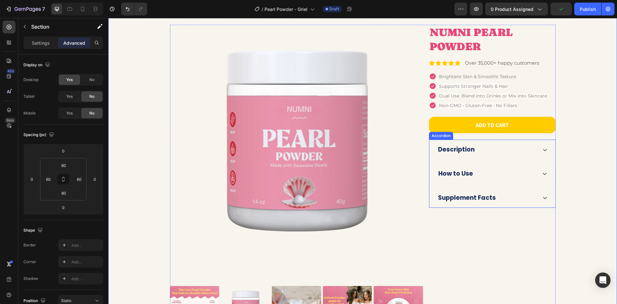
click at [493, 172] on div "How to Use" at bounding box center [488, 174] width 100 height 10
